Goal: Task Accomplishment & Management: Use online tool/utility

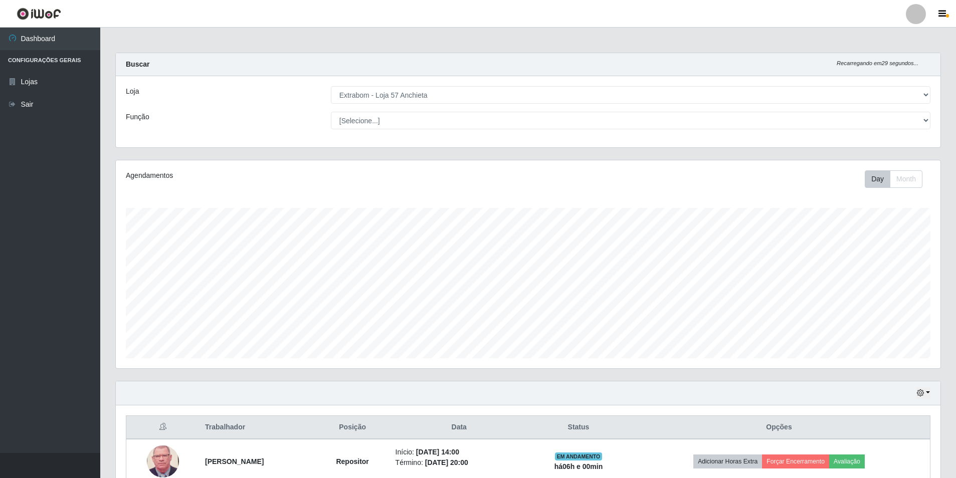
select select "470"
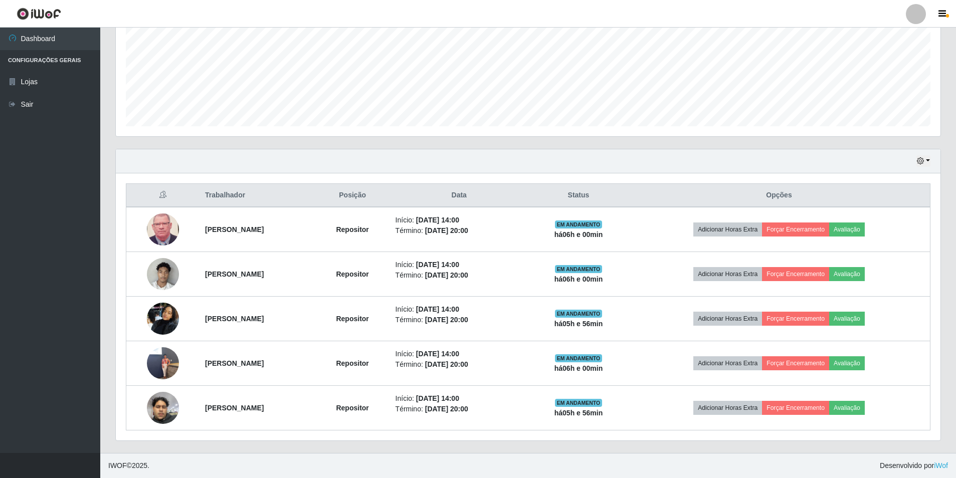
scroll to position [208, 824]
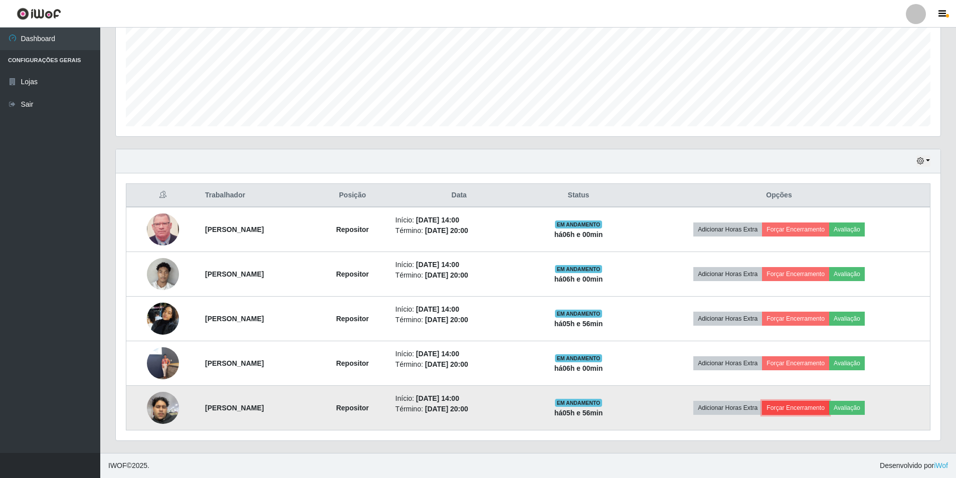
click at [784, 409] on button "Forçar Encerramento" at bounding box center [795, 408] width 67 height 14
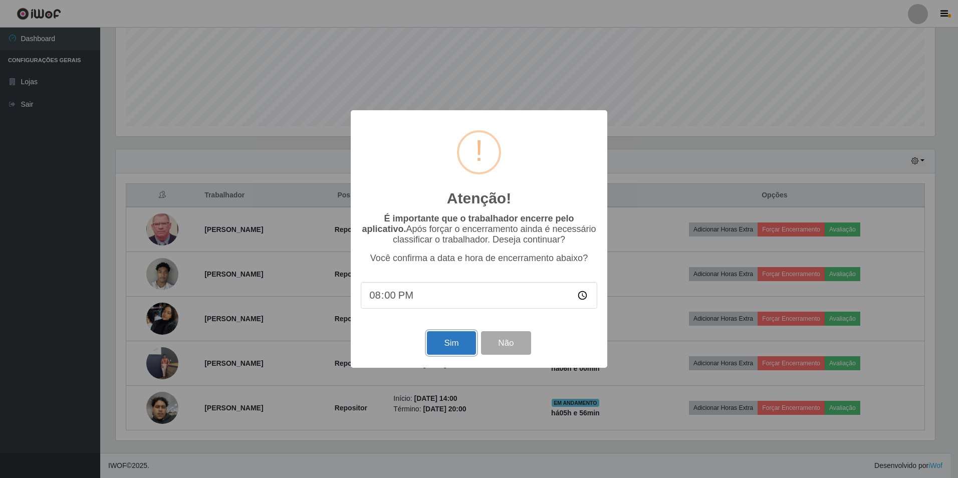
click at [447, 340] on button "Sim" at bounding box center [451, 343] width 49 height 24
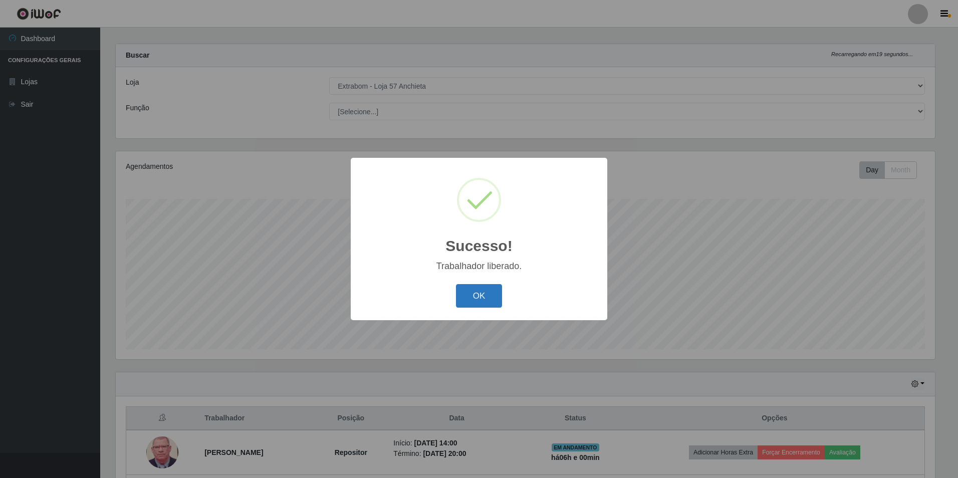
click at [488, 305] on button "OK" at bounding box center [479, 296] width 47 height 24
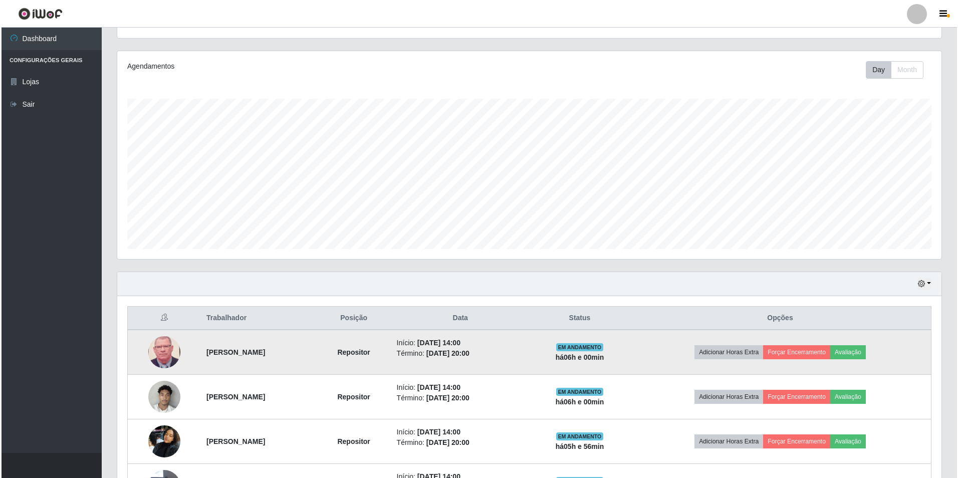
scroll to position [159, 0]
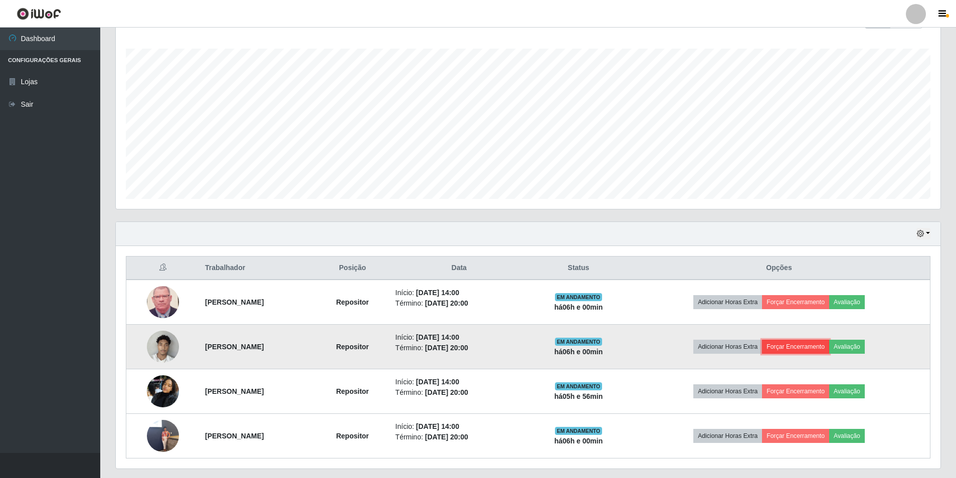
click at [824, 351] on button "Forçar Encerramento" at bounding box center [795, 347] width 67 height 14
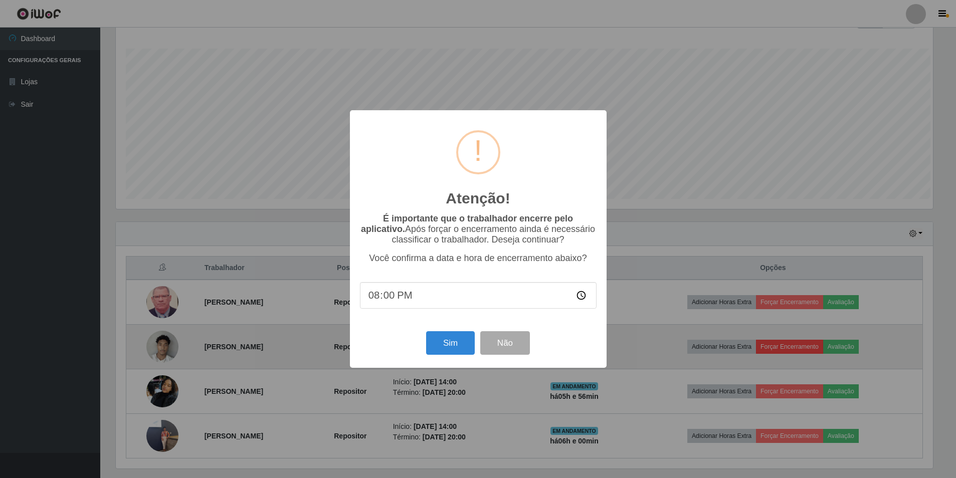
scroll to position [208, 819]
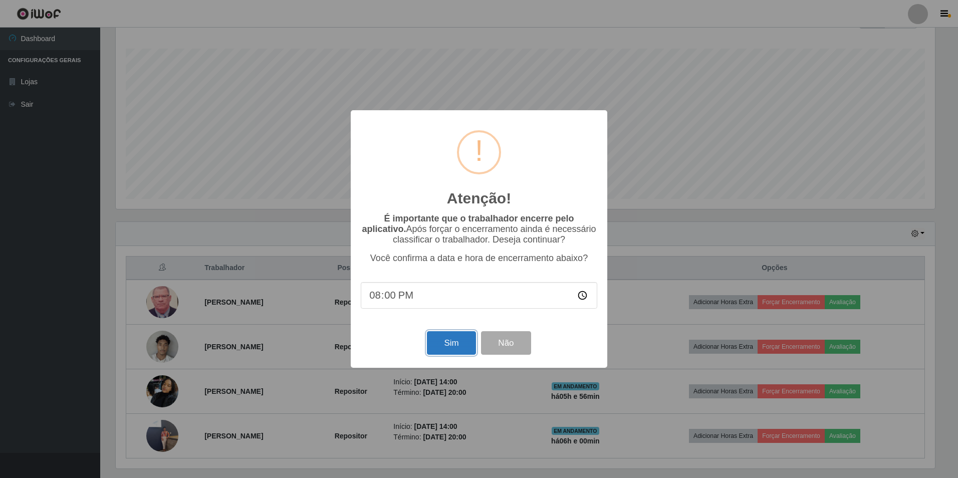
click at [457, 355] on button "Sim" at bounding box center [451, 343] width 49 height 24
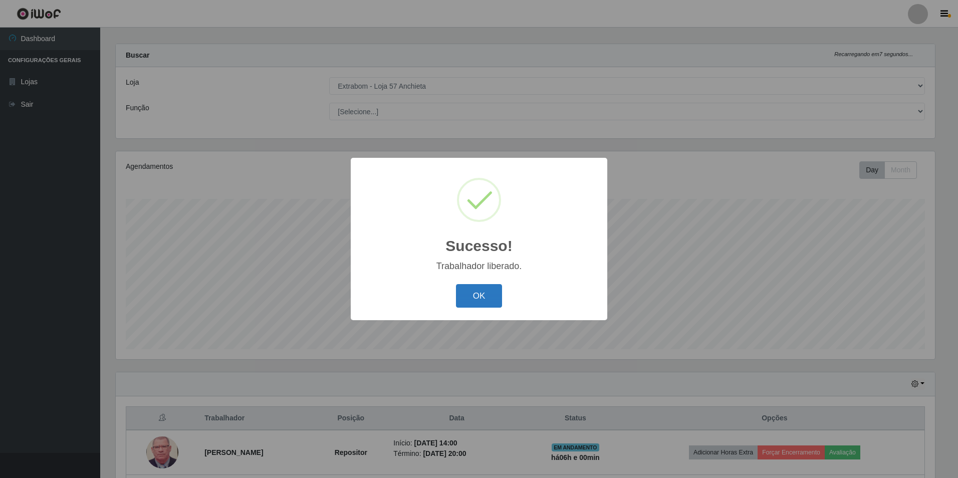
click at [467, 304] on button "OK" at bounding box center [479, 296] width 47 height 24
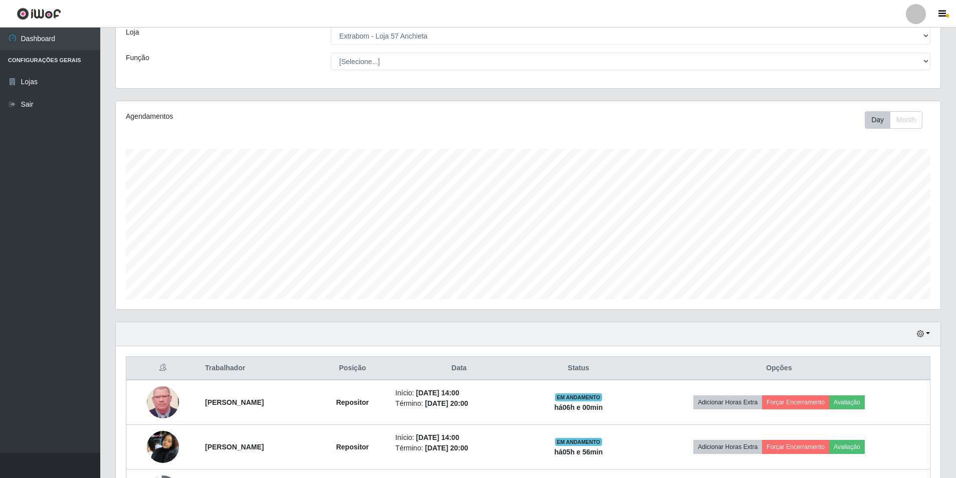
scroll to position [143, 0]
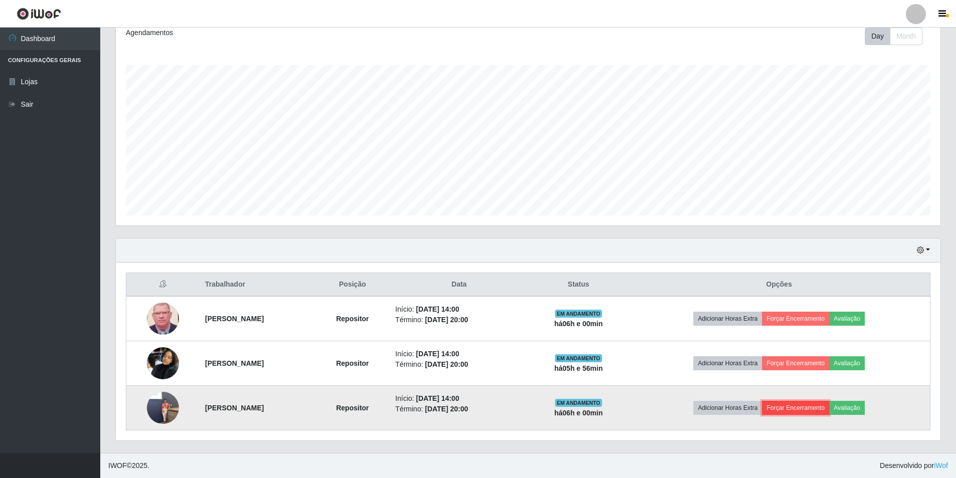
click at [816, 409] on button "Forçar Encerramento" at bounding box center [795, 408] width 67 height 14
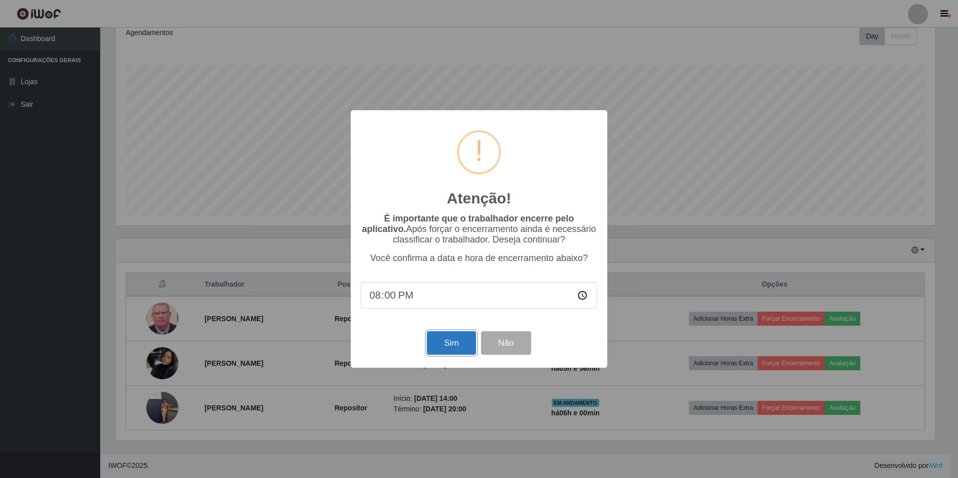
click at [451, 349] on button "Sim" at bounding box center [451, 343] width 49 height 24
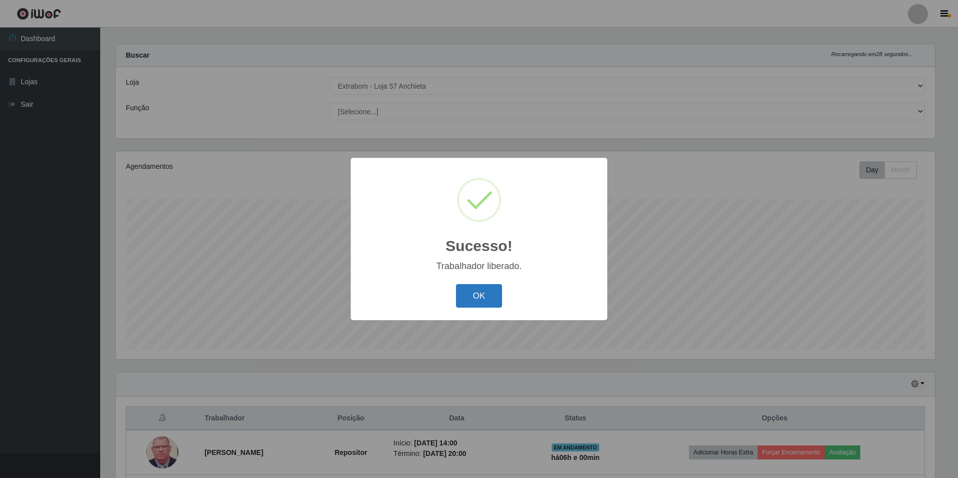
click at [476, 291] on button "OK" at bounding box center [479, 296] width 47 height 24
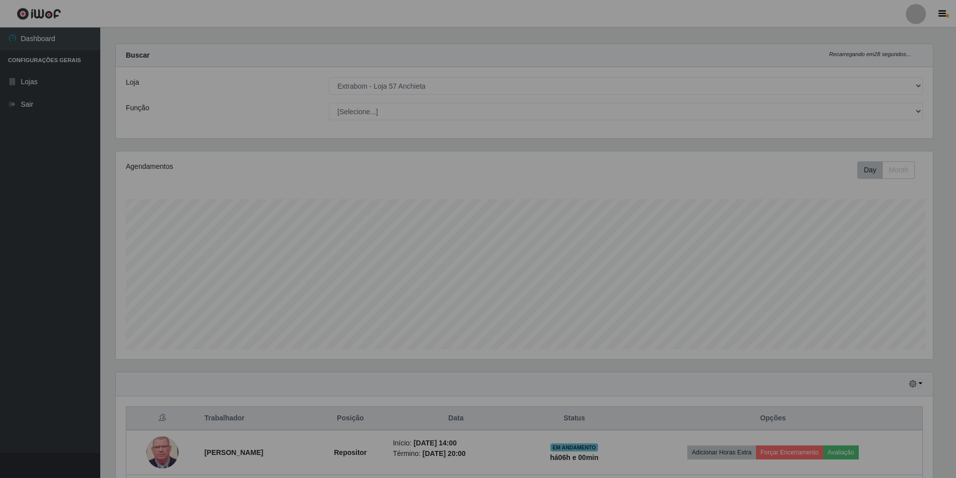
scroll to position [0, 0]
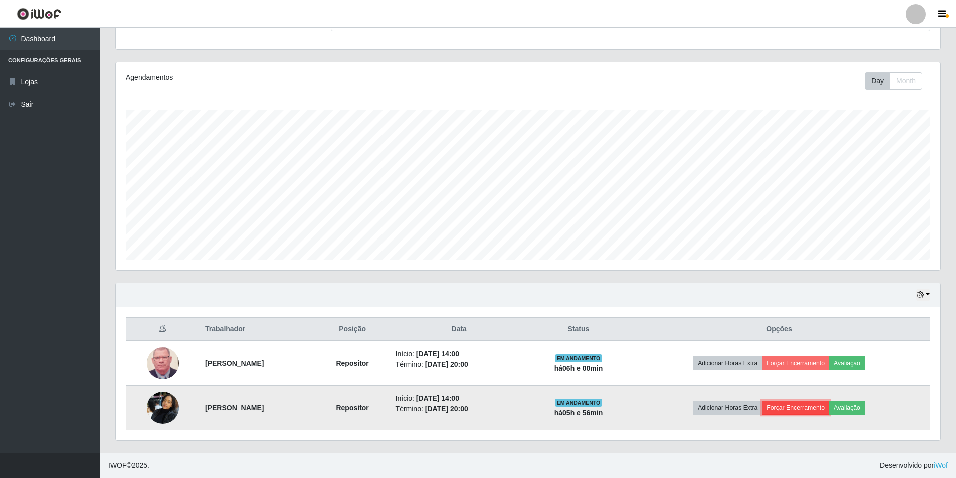
click at [802, 411] on button "Forçar Encerramento" at bounding box center [795, 408] width 67 height 14
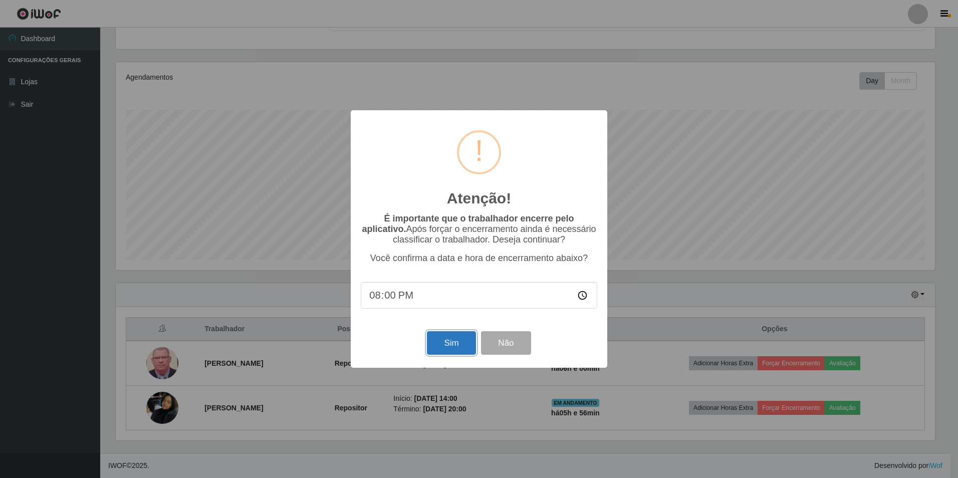
click at [445, 343] on button "Sim" at bounding box center [451, 343] width 49 height 24
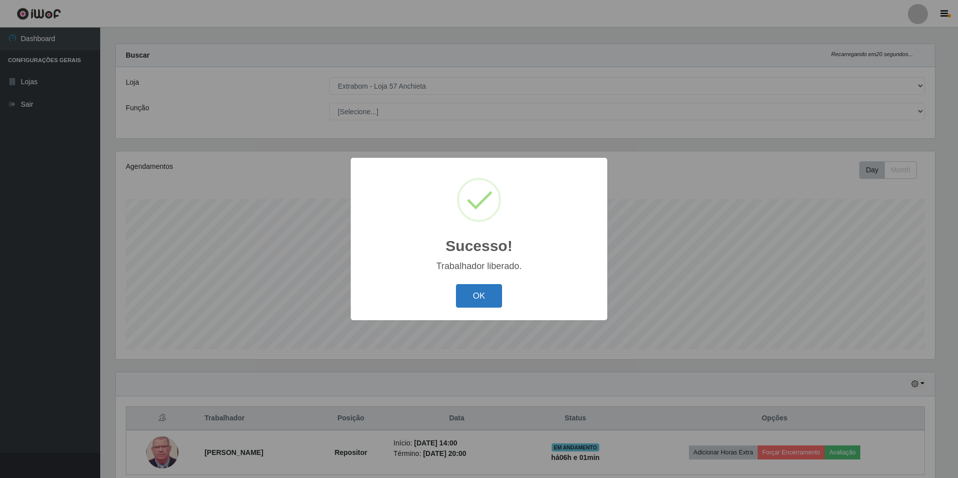
click at [494, 291] on button "OK" at bounding box center [479, 296] width 47 height 24
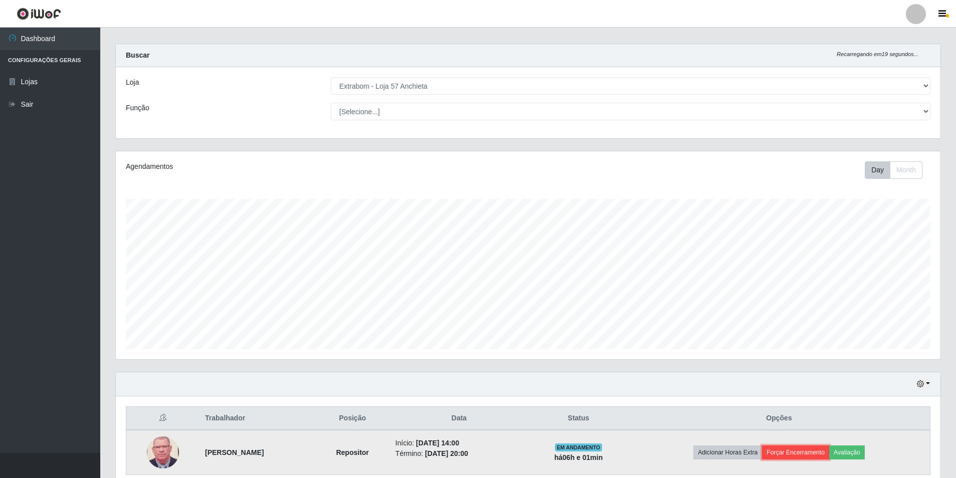
click at [786, 451] on button "Forçar Encerramento" at bounding box center [795, 453] width 67 height 14
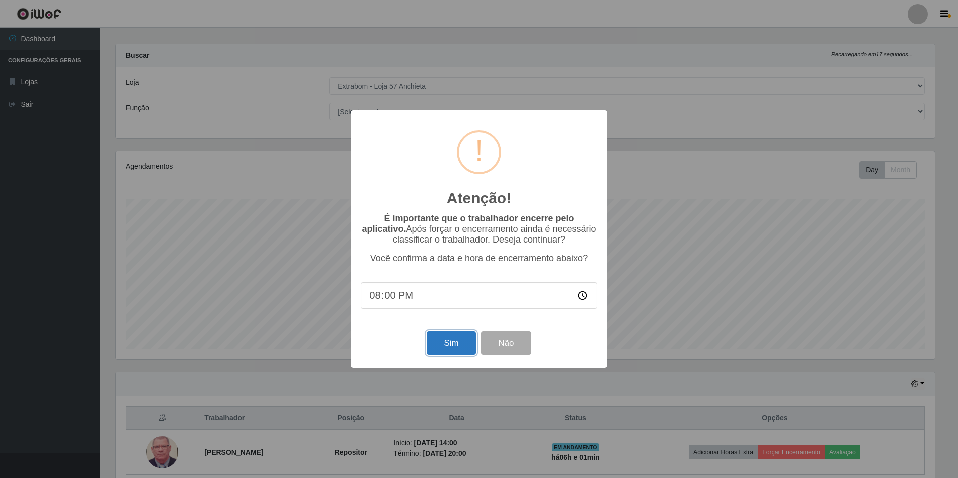
click at [453, 343] on button "Sim" at bounding box center [451, 343] width 49 height 24
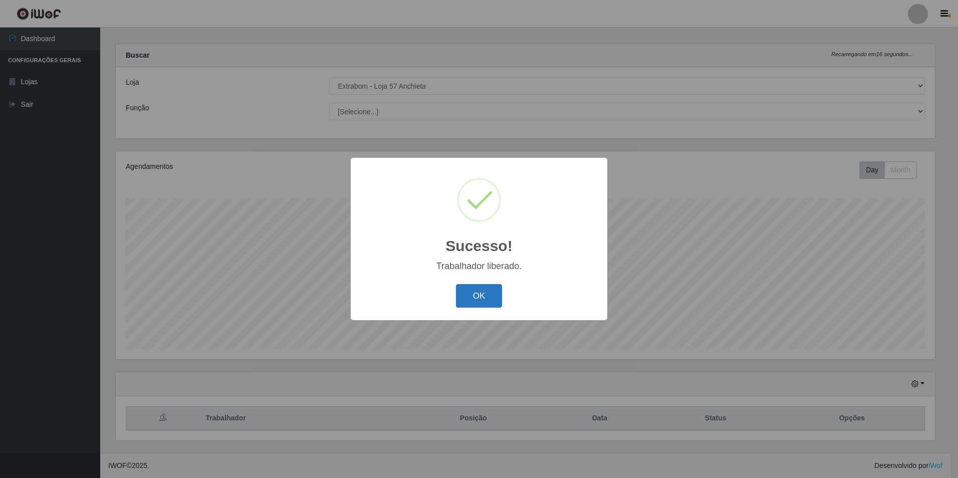
click at [464, 297] on button "OK" at bounding box center [479, 296] width 47 height 24
